Goal: Task Accomplishment & Management: Use online tool/utility

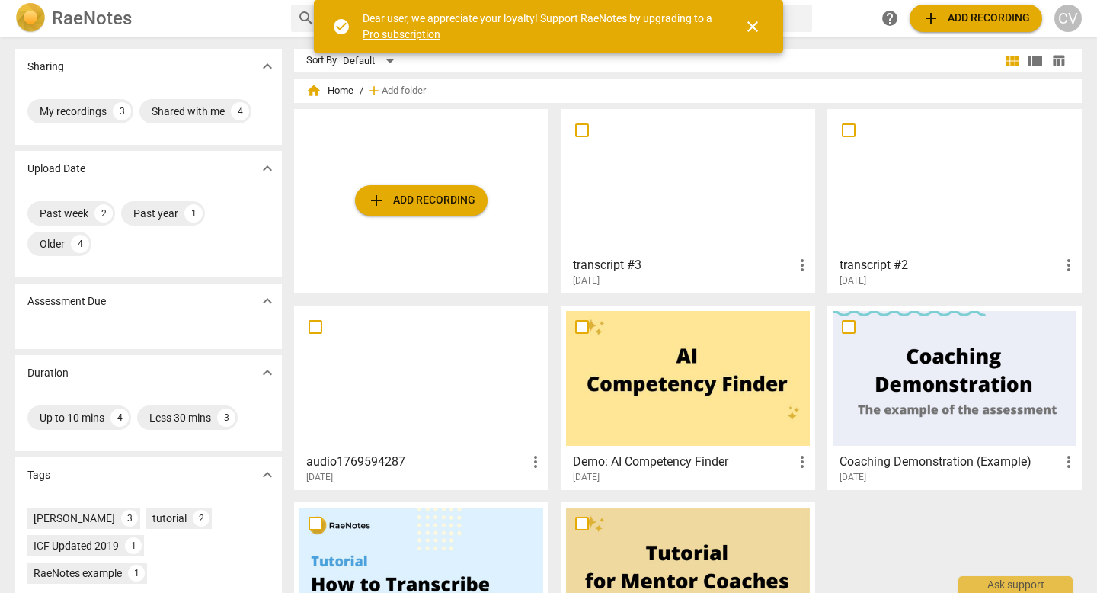
click at [603, 194] on div at bounding box center [688, 181] width 244 height 135
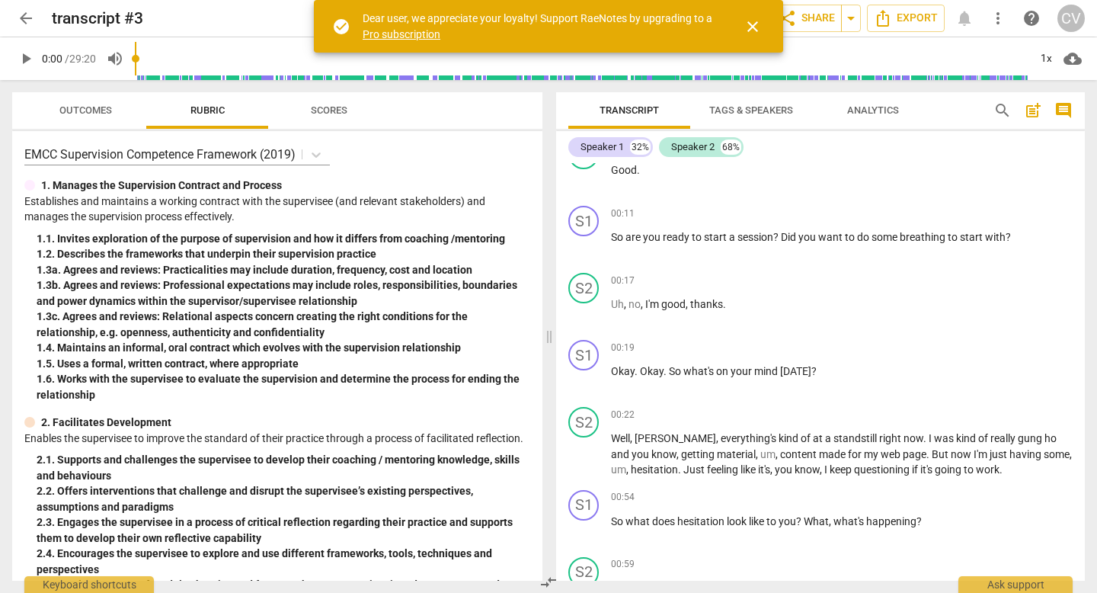
scroll to position [232, 0]
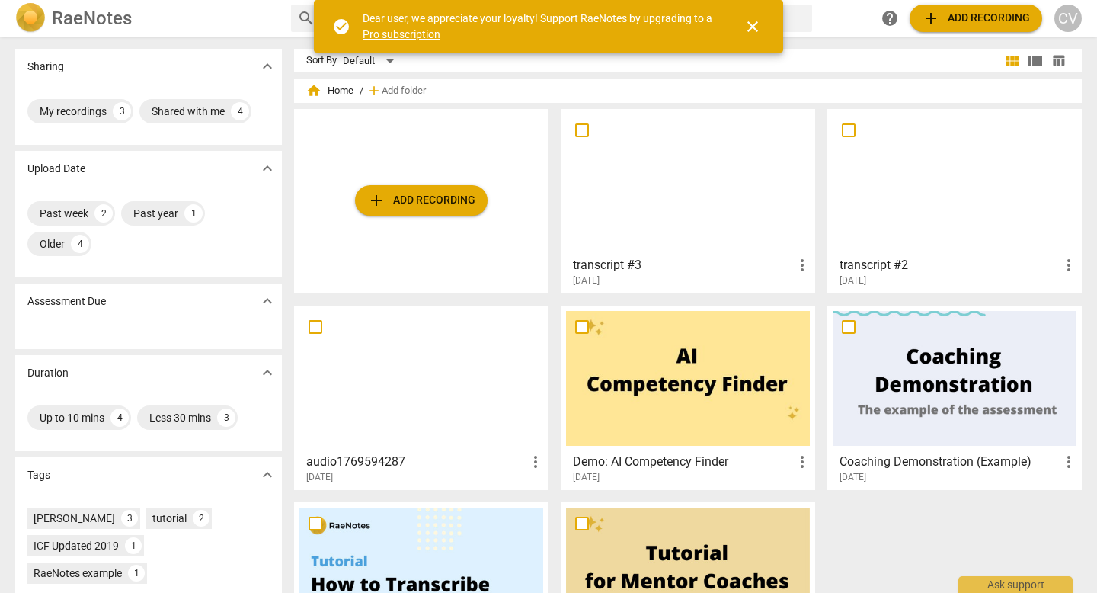
click at [894, 194] on div at bounding box center [955, 181] width 244 height 135
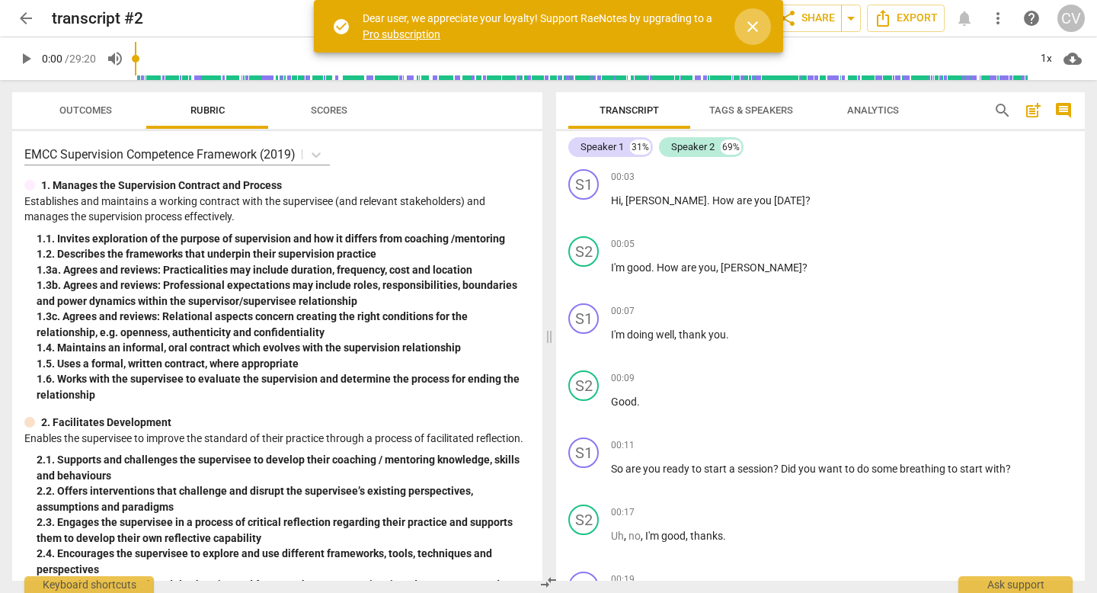
click at [755, 24] on span "close" at bounding box center [753, 27] width 18 height 18
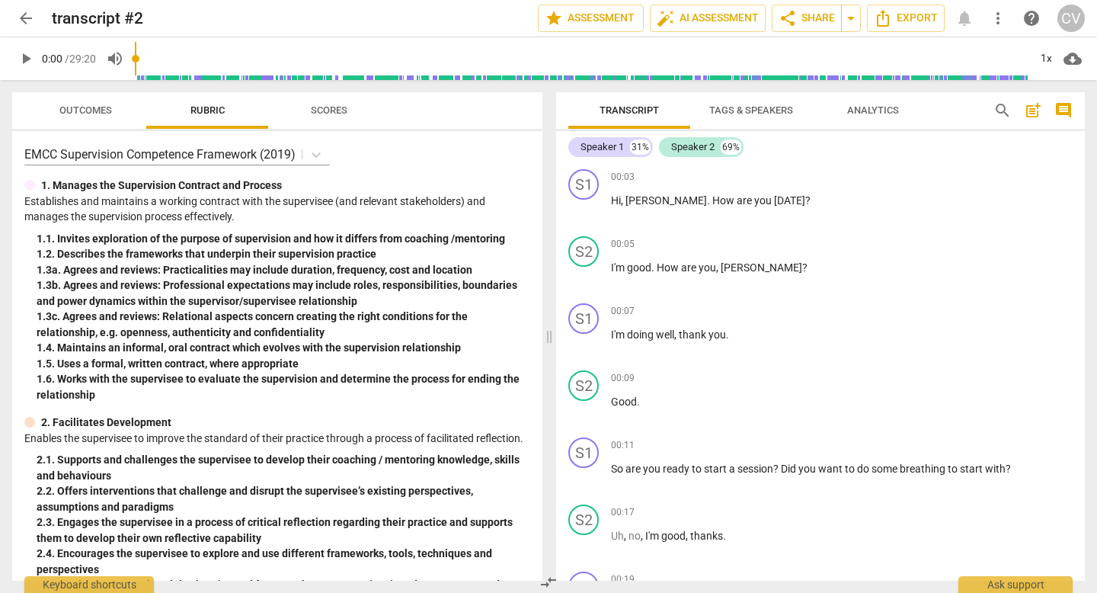
click at [21, 21] on span "arrow_back" at bounding box center [26, 18] width 18 height 18
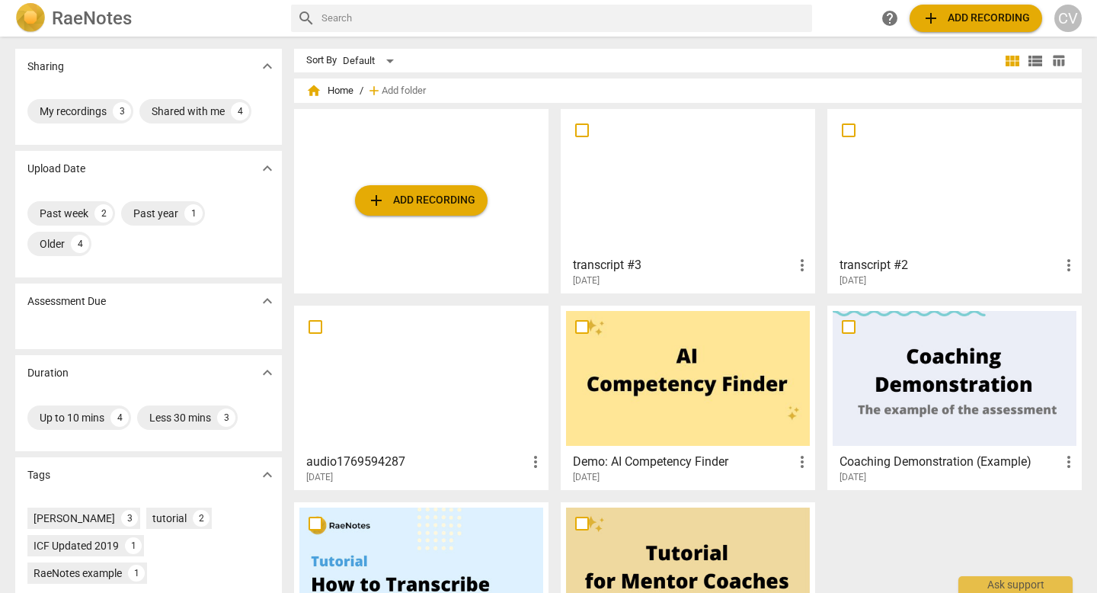
click at [675, 173] on div at bounding box center [688, 181] width 244 height 135
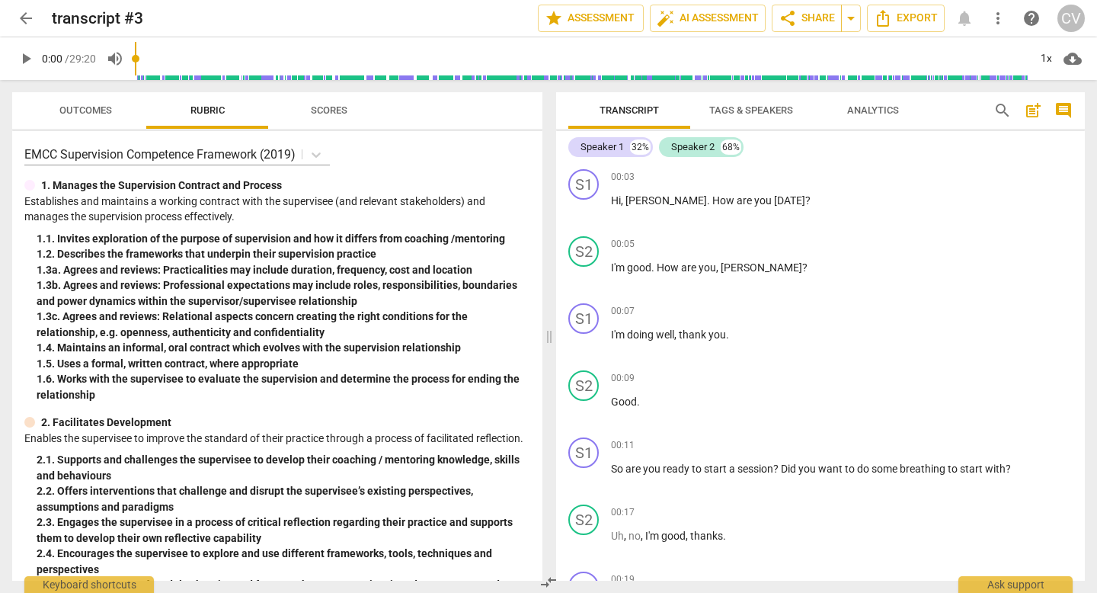
click at [26, 25] on span "arrow_back" at bounding box center [26, 18] width 18 height 18
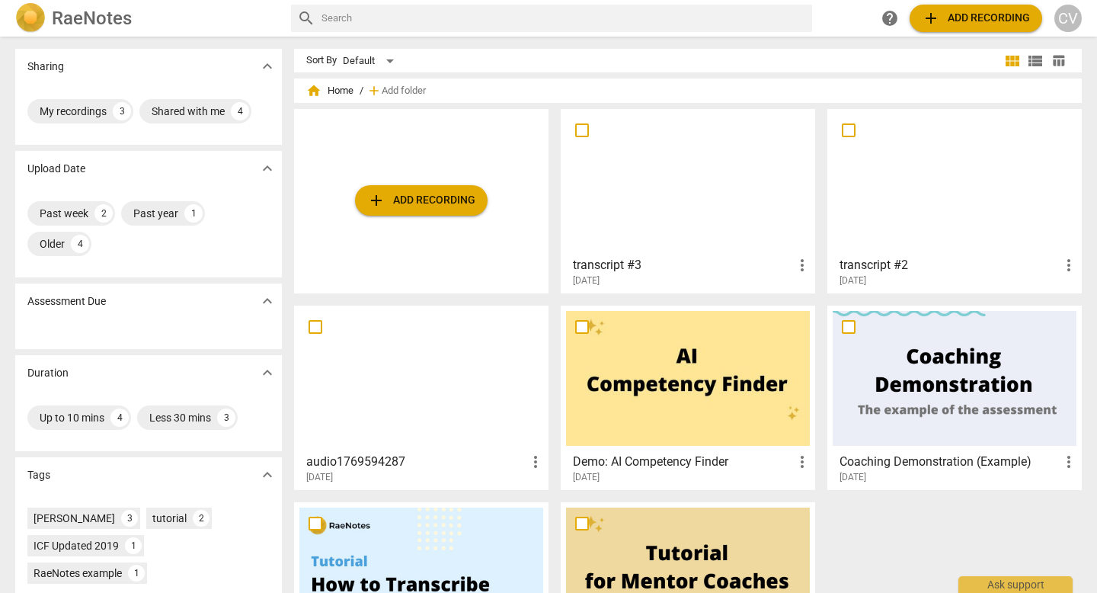
click at [932, 200] on div at bounding box center [955, 181] width 244 height 135
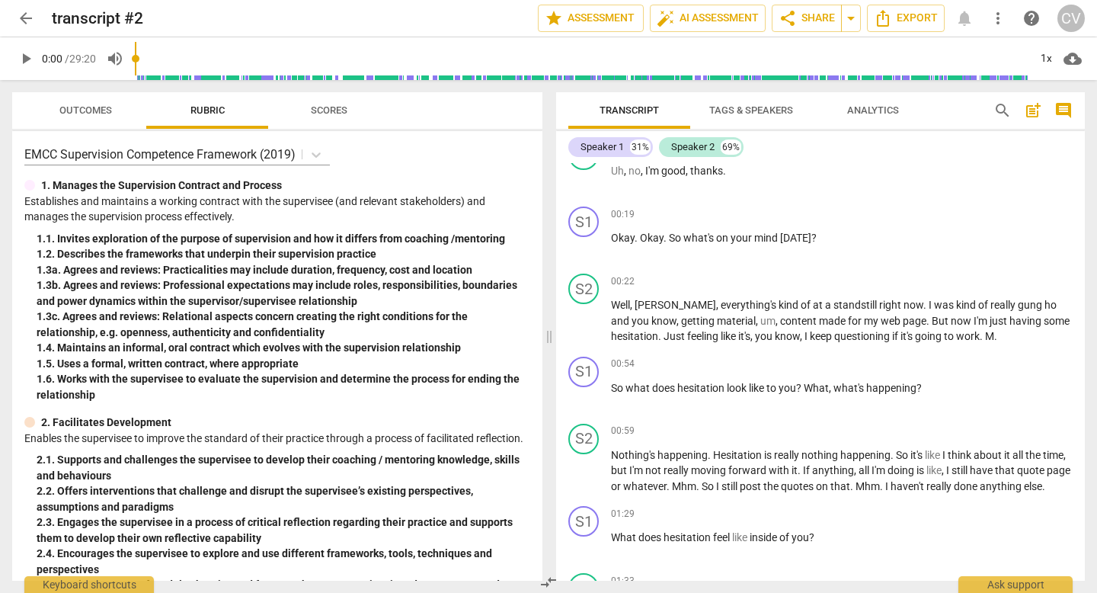
scroll to position [375, 0]
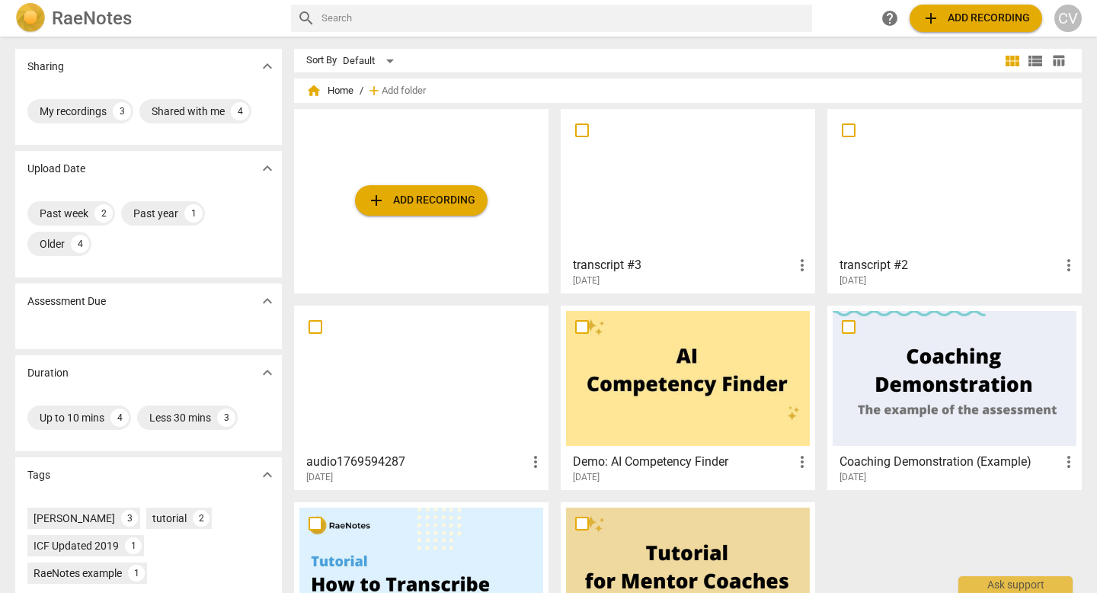
click at [621, 173] on div at bounding box center [688, 181] width 244 height 135
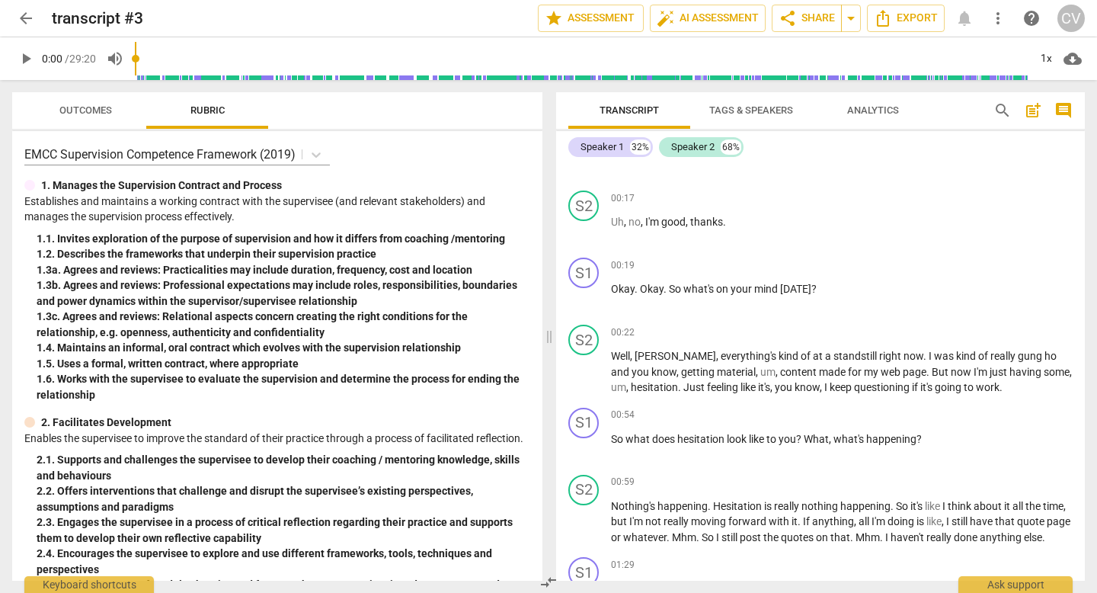
scroll to position [333, 0]
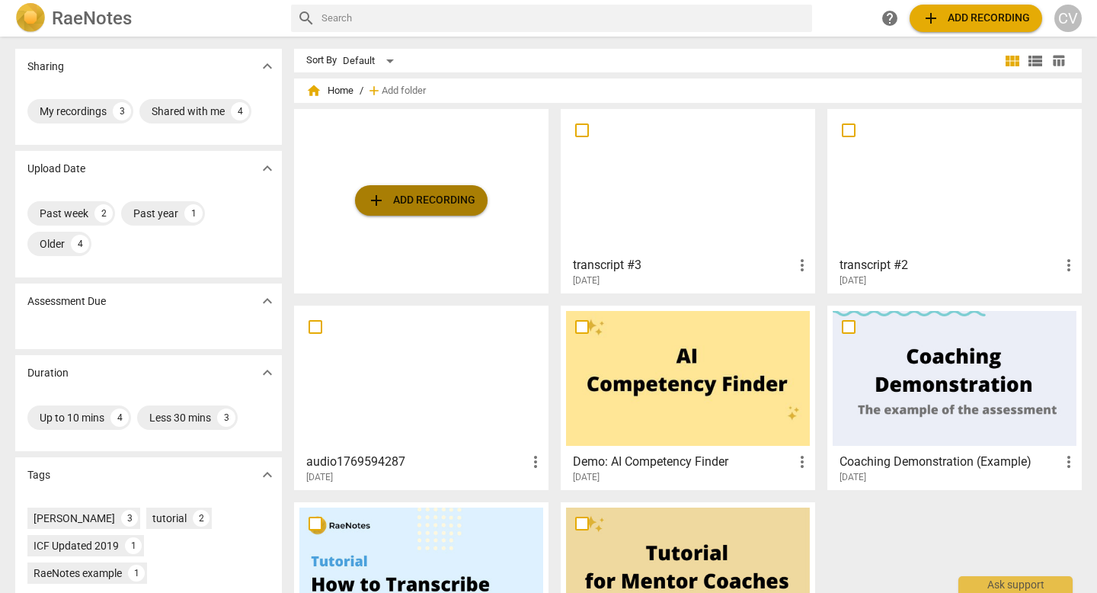
click at [447, 206] on span "add Add recording" at bounding box center [421, 200] width 108 height 18
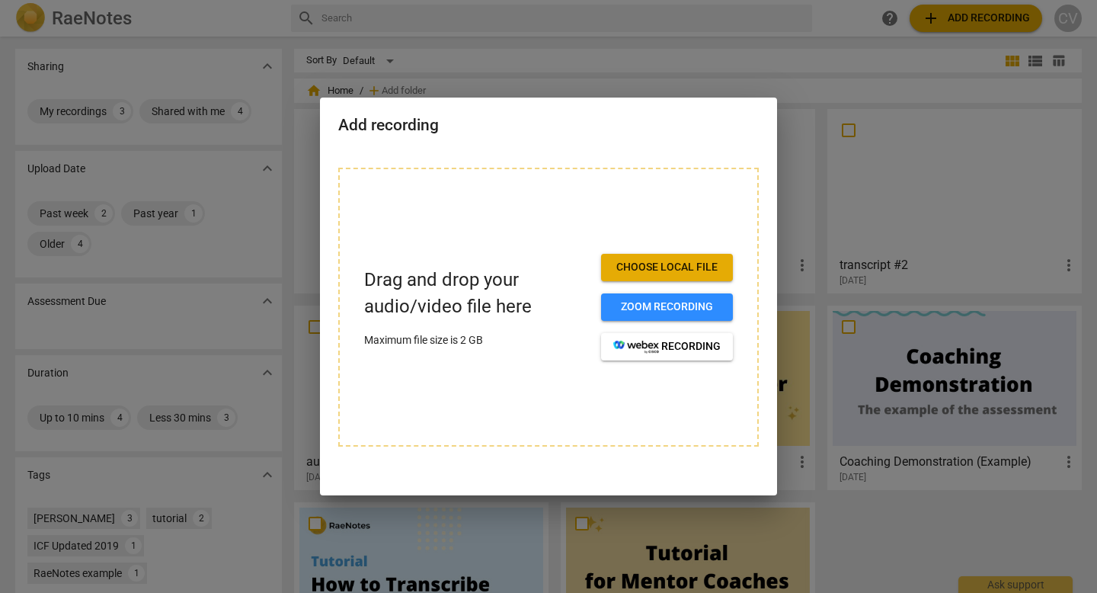
click at [671, 274] on span "Choose local file" at bounding box center [666, 267] width 107 height 15
click at [199, 50] on div at bounding box center [548, 296] width 1097 height 593
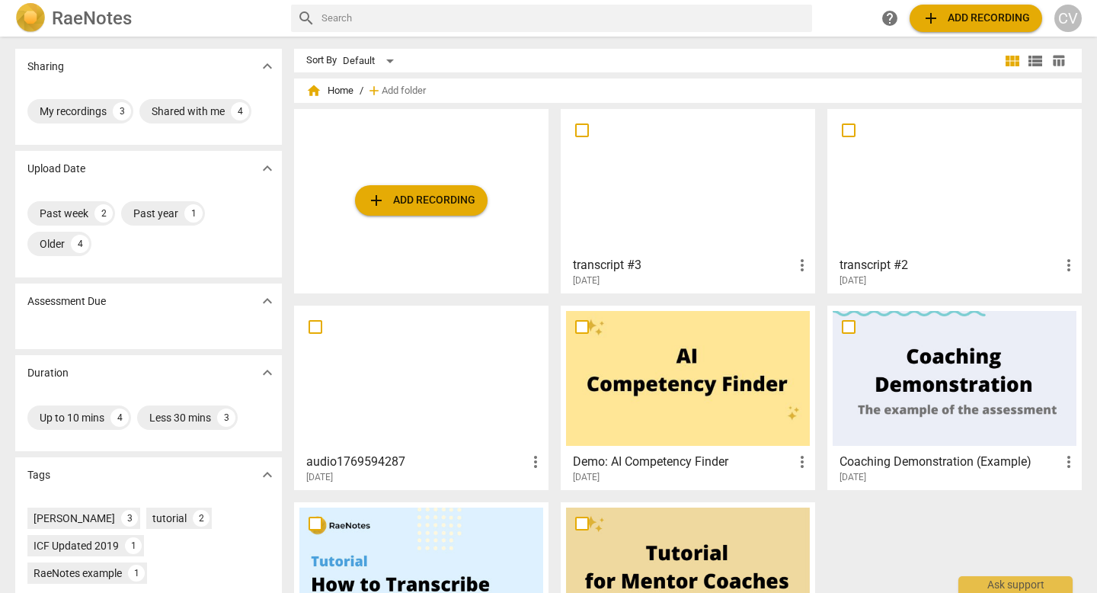
click at [437, 187] on button "add Add recording" at bounding box center [421, 200] width 133 height 30
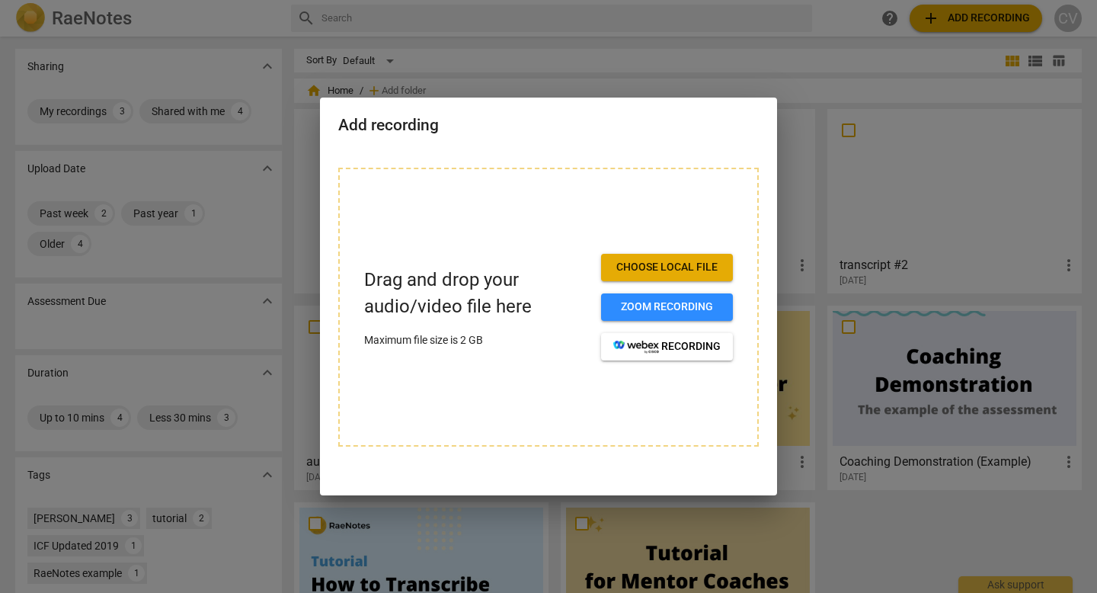
click at [649, 274] on span "Choose local file" at bounding box center [666, 267] width 107 height 15
click at [719, 462] on div "Drag and drop your audio/video file here Maximum file size is 2 GB Choose local…" at bounding box center [548, 316] width 457 height 334
click at [672, 269] on span "Choose local file" at bounding box center [666, 267] width 107 height 15
